Goal: Use online tool/utility: Utilize a website feature to perform a specific function

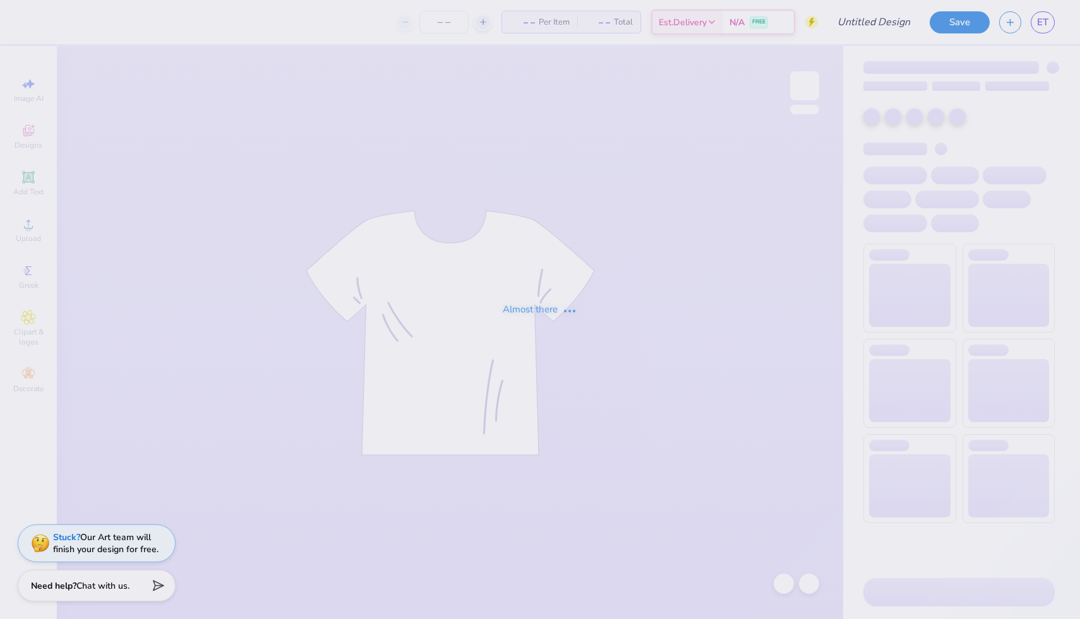
type input "ZTA DADS DAY"
type input "50"
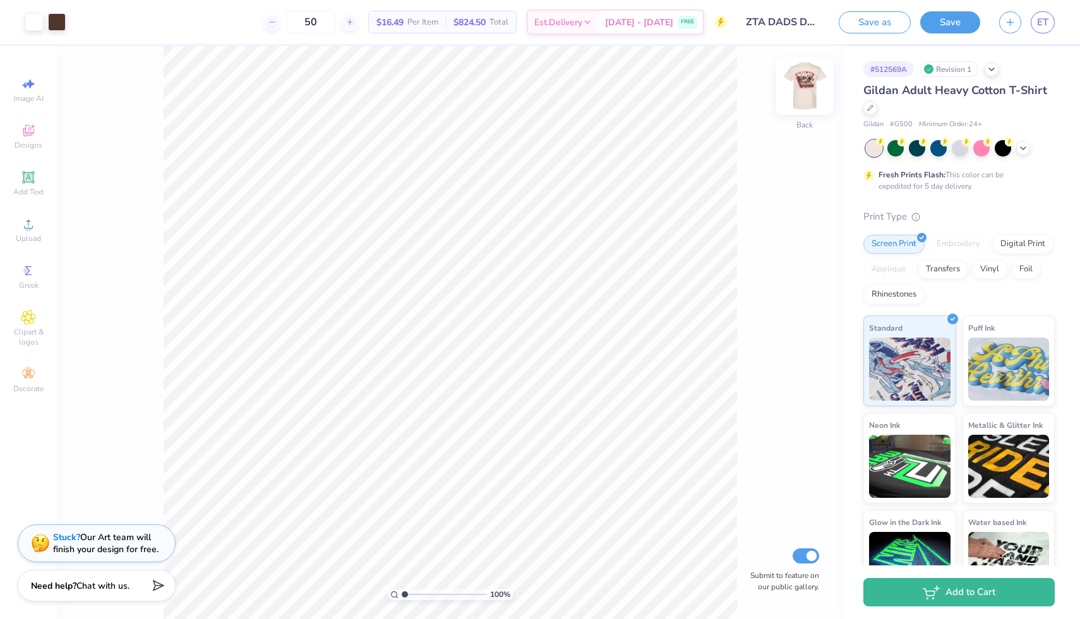
click at [813, 86] on img at bounding box center [804, 86] width 51 height 51
click at [813, 86] on img at bounding box center [804, 85] width 25 height 25
click at [1047, 18] on span "ET" at bounding box center [1042, 22] width 11 height 15
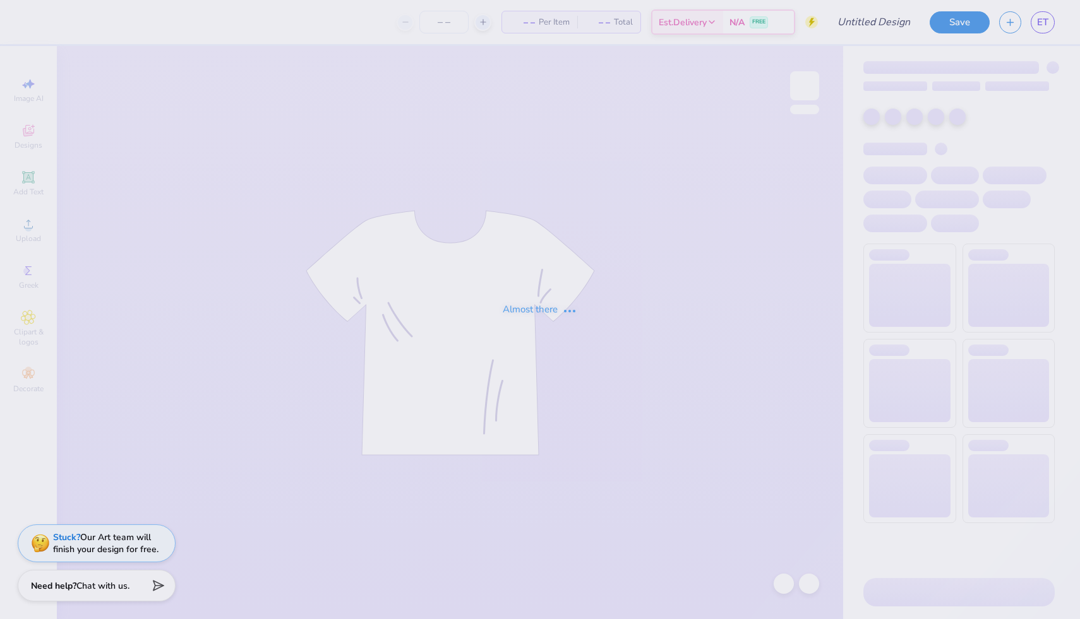
type input "homecoming"
type input "12"
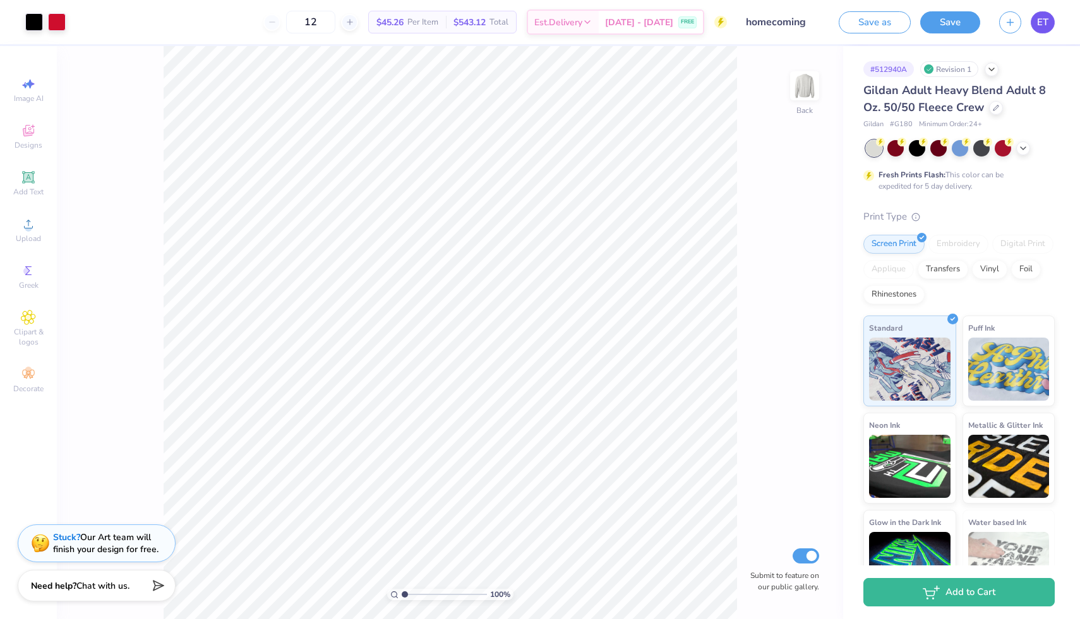
click at [1036, 25] on link "ET" at bounding box center [1042, 22] width 24 height 22
